Goal: Task Accomplishment & Management: Use online tool/utility

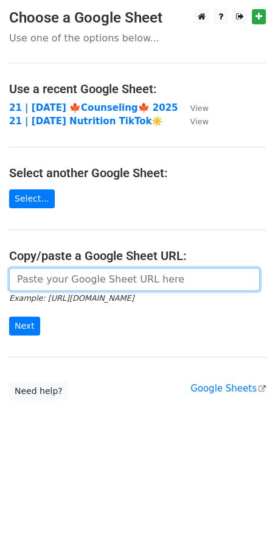
click at [109, 275] on input "url" at bounding box center [134, 279] width 251 height 23
paste input "https://docs.google.com/spreadsheets/d/1jkklriOLtIBpJ8QbXyoKUTpUIzjqV549OdIlVcy…"
type input "https://docs.google.com/spreadsheets/d/1jkklriOLtIBpJ8QbXyoKUTpUIzjqV549OdIlVcy…"
click at [9, 317] on input "Next" at bounding box center [24, 326] width 31 height 19
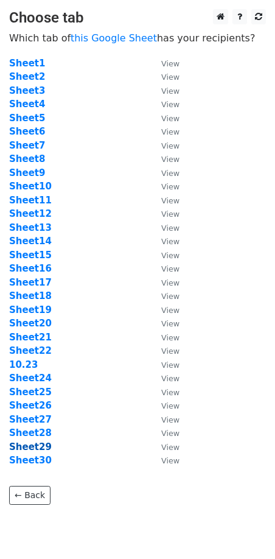
click at [40, 450] on strong "Sheet29" at bounding box center [30, 447] width 43 height 11
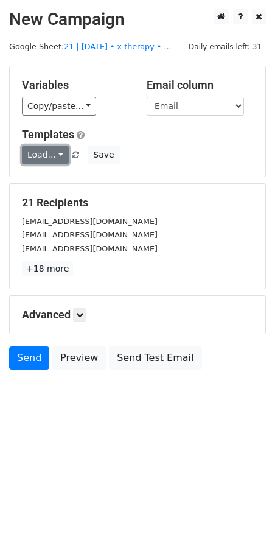
click at [43, 157] on link "Load..." at bounding box center [45, 155] width 47 height 19
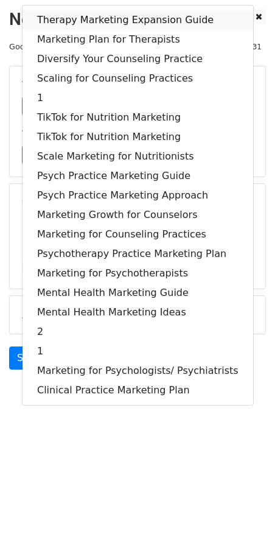
click at [96, 22] on link "Therapy Marketing Expansion Guide" at bounding box center [138, 19] width 231 height 19
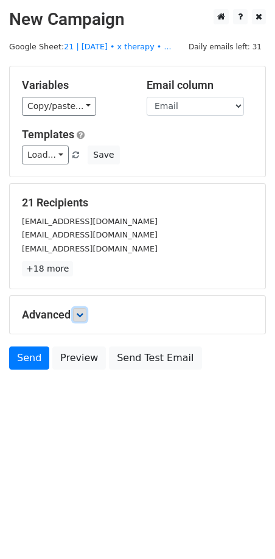
click at [80, 314] on icon at bounding box center [79, 314] width 7 height 7
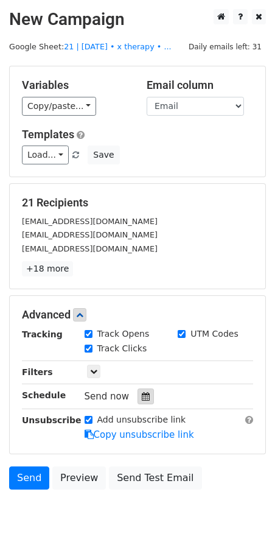
click at [138, 392] on div at bounding box center [146, 397] width 16 height 16
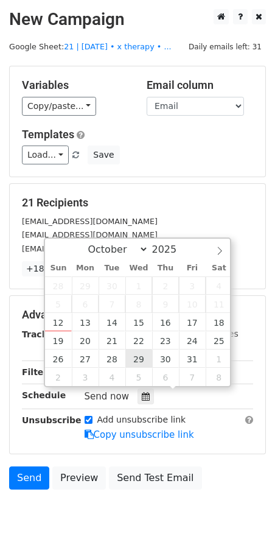
type input "2025-10-29 12:00"
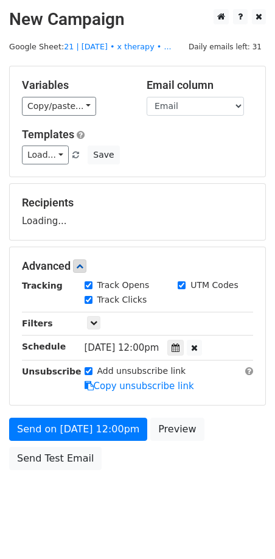
click at [120, 408] on form "Variables Copy/paste... {{Email}} Email column Email Templates Load... Therapy …" at bounding box center [137, 271] width 257 height 411
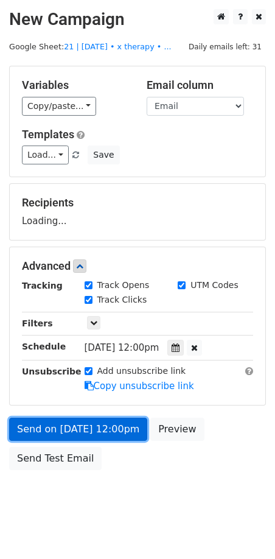
click at [109, 435] on form "Variables Copy/paste... {{Email}} Email column Email Templates Load... Therapy …" at bounding box center [137, 271] width 257 height 411
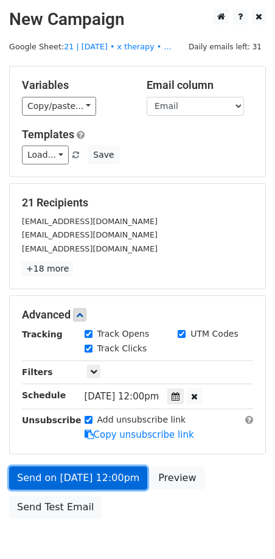
click at [61, 475] on link "Send on Oct 29 at 12:00pm" at bounding box center [78, 478] width 138 height 23
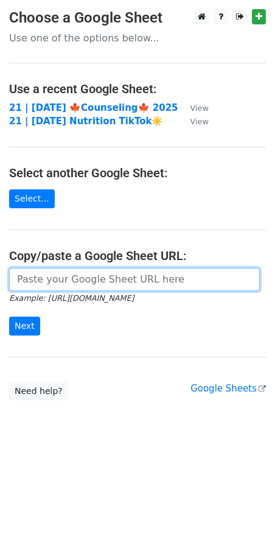
click at [69, 273] on input "url" at bounding box center [134, 279] width 251 height 23
paste input "https://docs.google.com/spreadsheets/d/1jkklriOLtIBpJ8QbXyoKUTpUIzjqV549OdIlVcy…"
type input "https://docs.google.com/spreadsheets/d/1jkklriOLtIBpJ8QbXyoKUTpUIzjqV549OdIlVcy…"
click at [9, 317] on input "Next" at bounding box center [24, 326] width 31 height 19
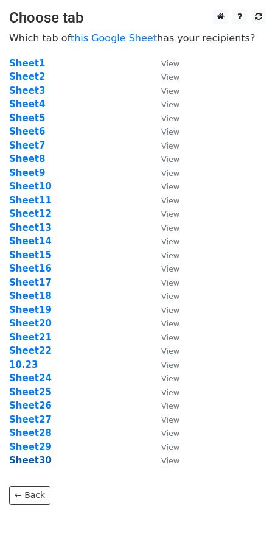
click at [31, 460] on strong "Sheet30" at bounding box center [30, 460] width 43 height 11
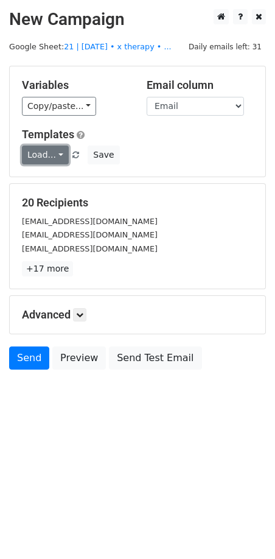
click at [62, 151] on link "Load..." at bounding box center [45, 155] width 47 height 19
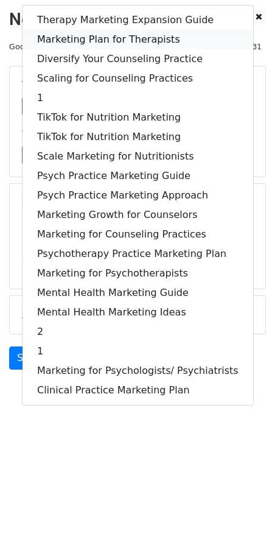
click at [110, 40] on link "Marketing Plan for Therapists" at bounding box center [138, 39] width 231 height 19
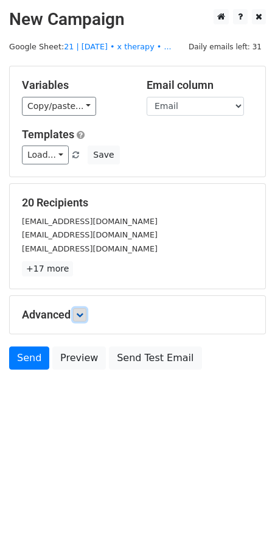
click at [83, 313] on icon at bounding box center [79, 314] width 7 height 7
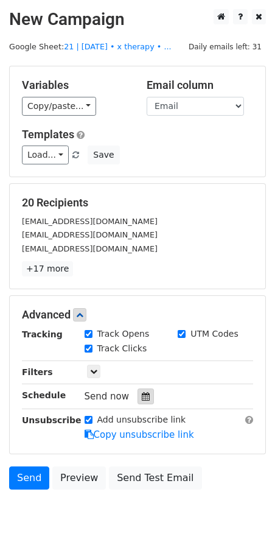
click at [146, 390] on div at bounding box center [146, 397] width 16 height 16
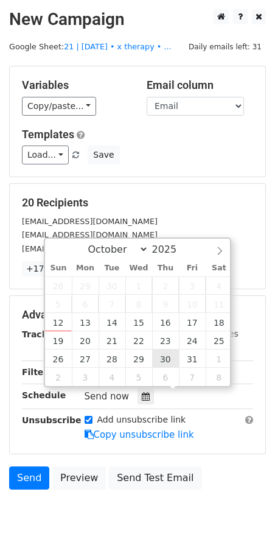
type input "2025-10-30 12:00"
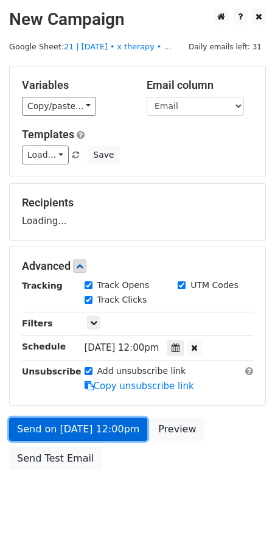
click at [108, 427] on link "Send on Oct 30 at 12:00pm" at bounding box center [78, 429] width 138 height 23
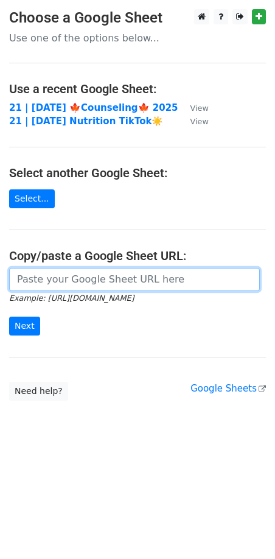
click at [69, 289] on form "Example: https://docs.google.com/spreadsheets/d/abc/edit Next" at bounding box center [137, 302] width 257 height 68
click at [78, 277] on input "url" at bounding box center [134, 279] width 251 height 23
paste input "https://docs.google.com/spreadsheets/d/1jkklriOLtIBpJ8QbXyoKUTpUIzjqV549OdIlVcy…"
type input "https://docs.google.com/spreadsheets/d/1jkklriOLtIBpJ8QbXyoKUTpUIzjqV549OdIlVcy…"
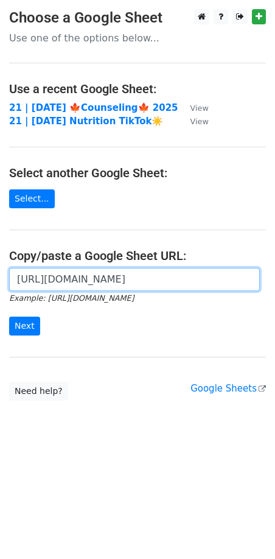
click at [9, 317] on input "Next" at bounding box center [24, 326] width 31 height 19
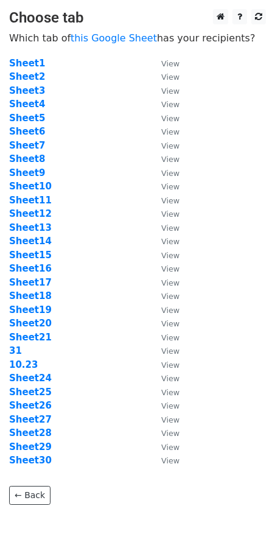
click at [8, 351] on main "Choose tab Which tab of this Google Sheet has your recipients? Sheet1 View Shee…" at bounding box center [137, 257] width 275 height 496
click at [10, 351] on strong "31" at bounding box center [15, 350] width 13 height 11
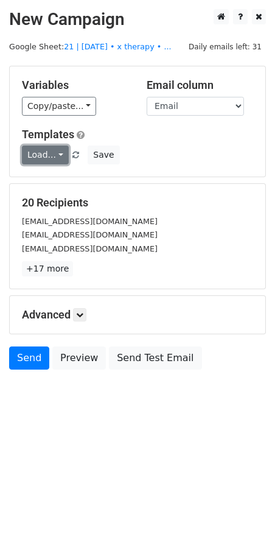
click at [54, 155] on link "Load..." at bounding box center [45, 155] width 47 height 19
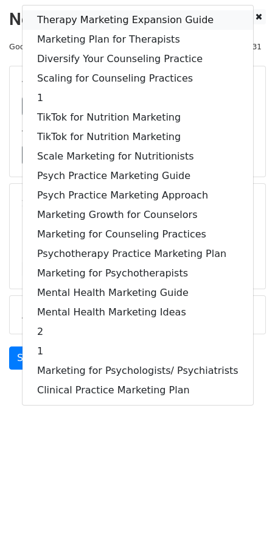
click at [104, 19] on link "Therapy Marketing Expansion Guide" at bounding box center [138, 19] width 231 height 19
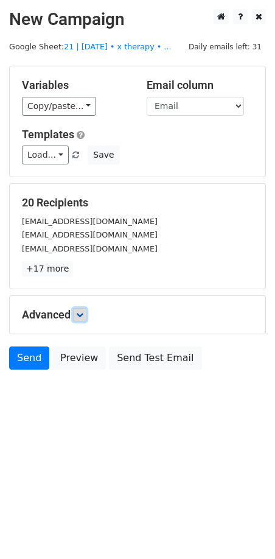
click at [83, 311] on icon at bounding box center [79, 314] width 7 height 7
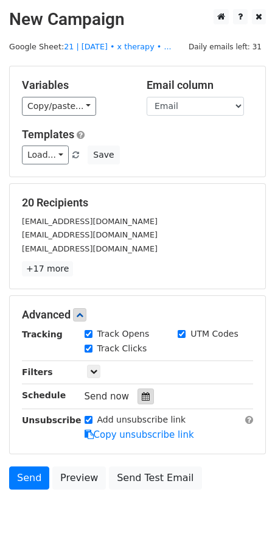
click at [142, 396] on icon at bounding box center [146, 396] width 8 height 9
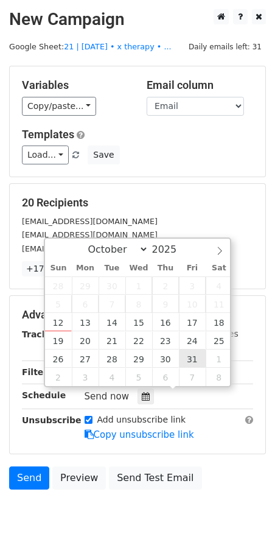
type input "2025-10-31 12:00"
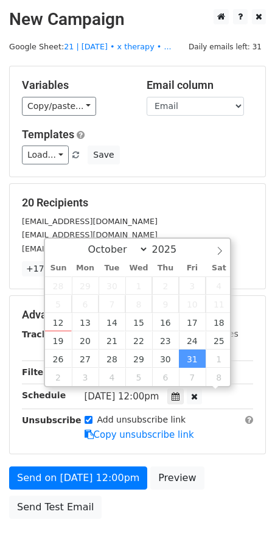
drag, startPoint x: 193, startPoint y: 353, endPoint x: 141, endPoint y: 400, distance: 69.4
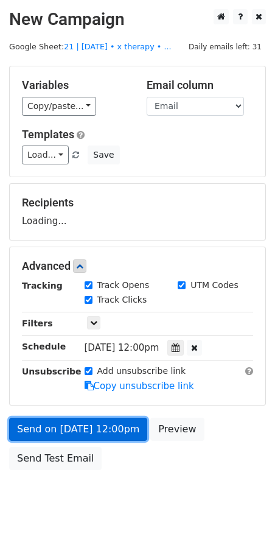
click at [110, 429] on link "Send on Oct 31 at 12:00pm" at bounding box center [78, 429] width 138 height 23
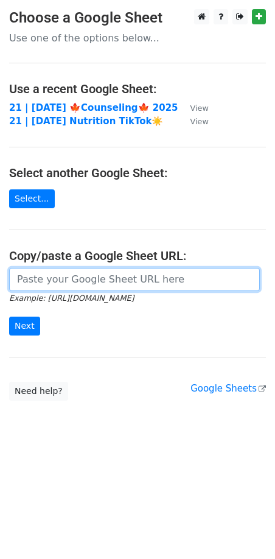
click at [88, 275] on input "url" at bounding box center [134, 279] width 251 height 23
paste input "[URL][DOMAIN_NAME]"
type input "[URL][DOMAIN_NAME]"
click at [9, 317] on input "Next" at bounding box center [24, 326] width 31 height 19
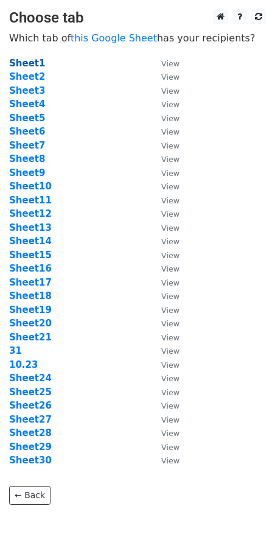
click at [35, 62] on strong "Sheet1" at bounding box center [27, 63] width 36 height 11
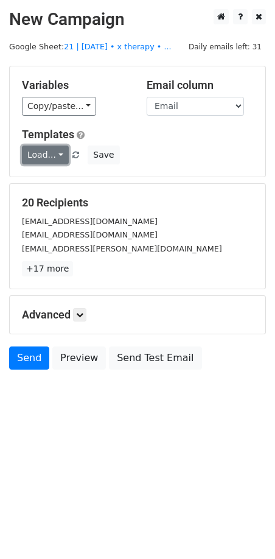
click at [50, 163] on link "Load..." at bounding box center [45, 155] width 47 height 19
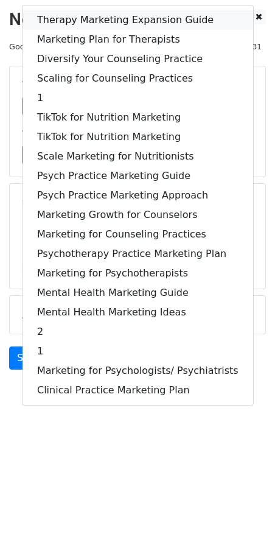
click at [123, 16] on link "Therapy Marketing Expansion Guide" at bounding box center [138, 19] width 231 height 19
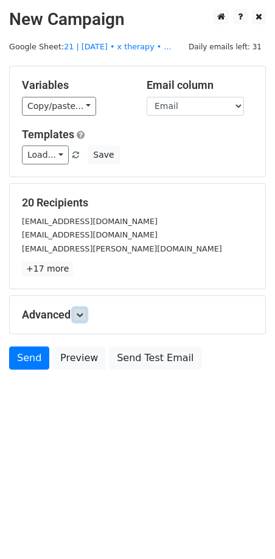
click at [79, 314] on icon at bounding box center [79, 314] width 7 height 7
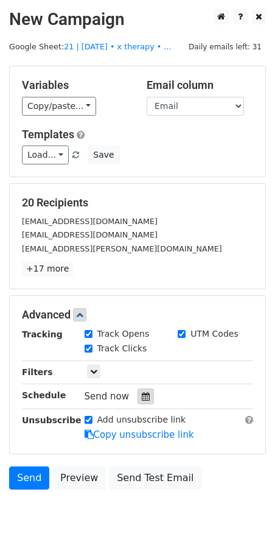
click at [142, 393] on icon at bounding box center [146, 396] width 8 height 9
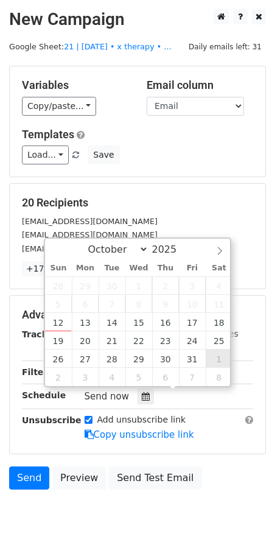
type input "[DATE] 12:00"
select select "10"
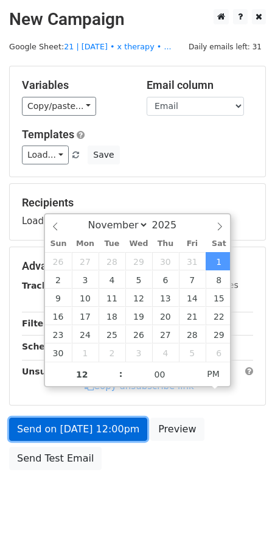
click at [112, 429] on link "Send on [DATE] 12:00pm" at bounding box center [78, 429] width 138 height 23
